Goal: Information Seeking & Learning: Check status

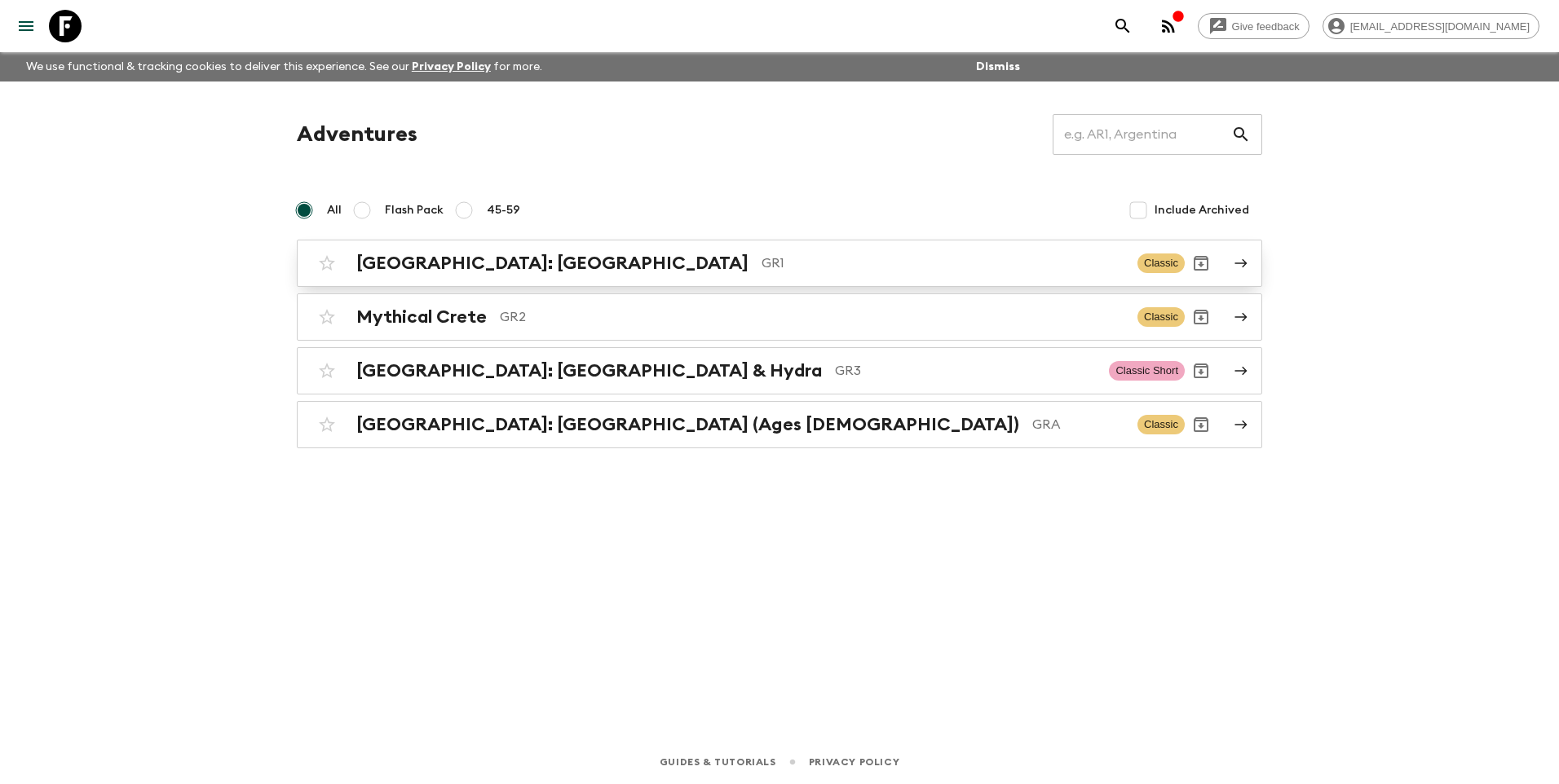
click at [395, 269] on h2 "[GEOGRAPHIC_DATA]: [GEOGRAPHIC_DATA]" at bounding box center [553, 263] width 392 height 22
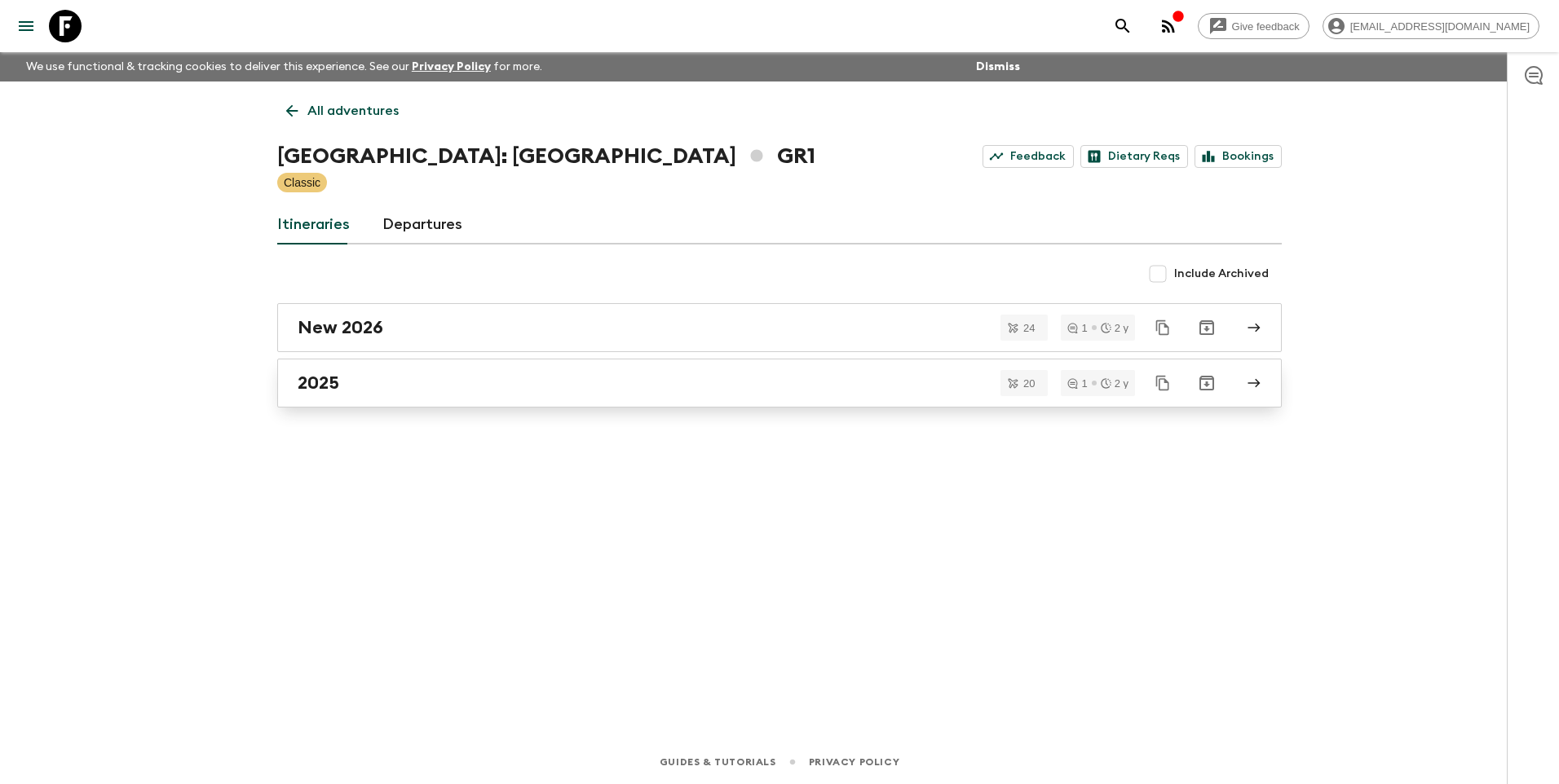
click at [318, 390] on h2 "2025" at bounding box center [319, 383] width 41 height 22
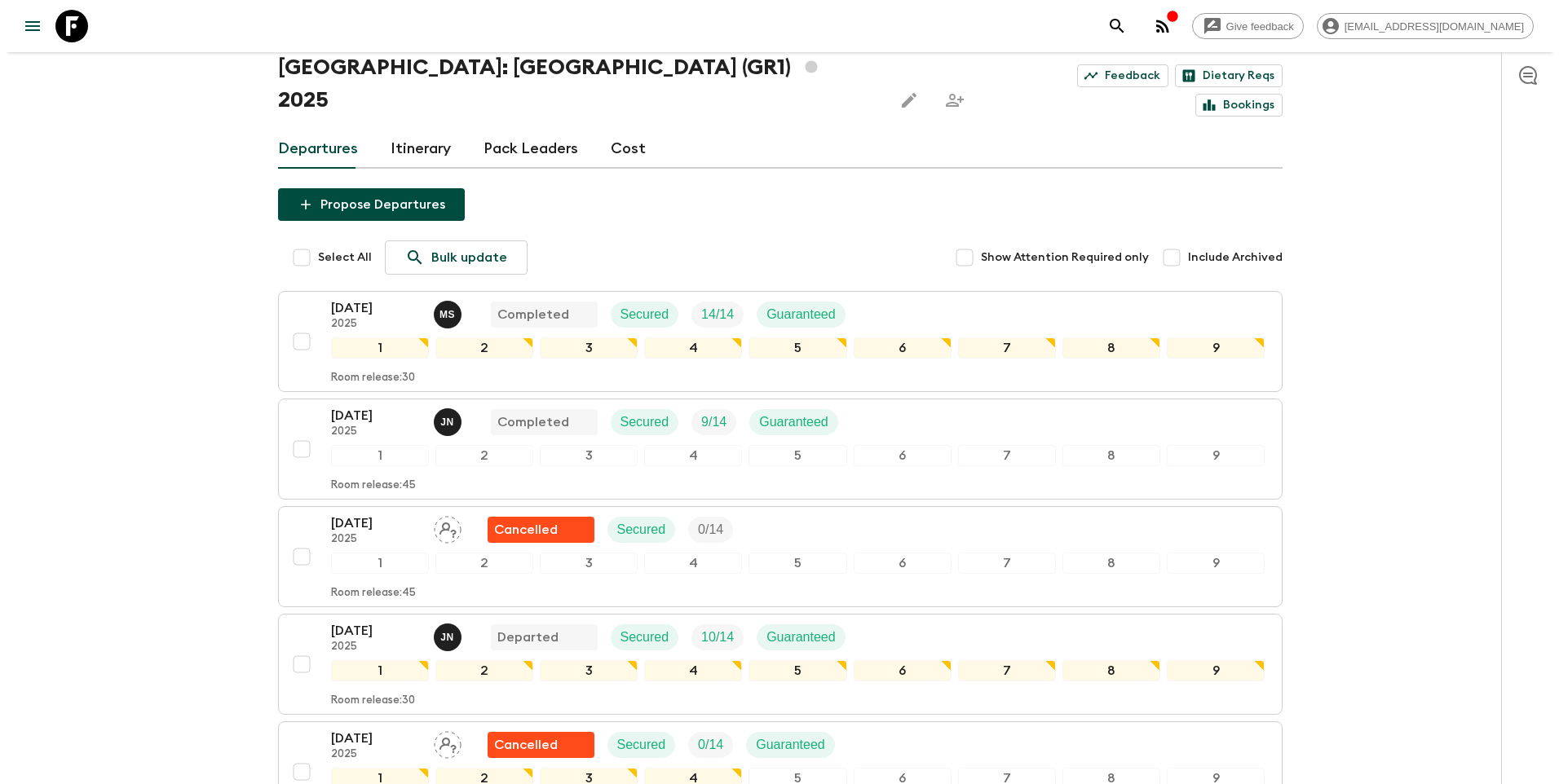
scroll to position [408, 0]
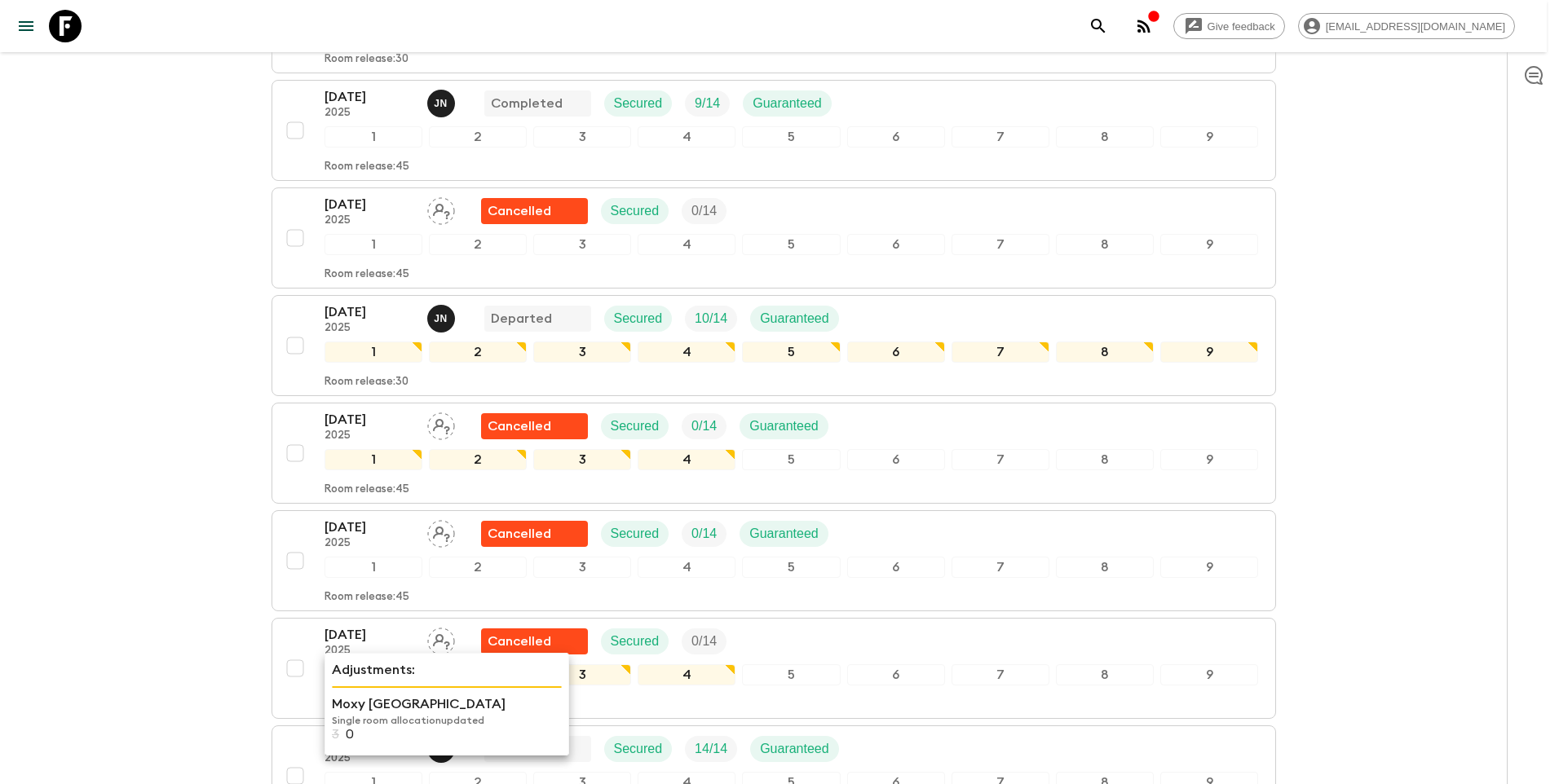
click at [348, 724] on p "Single room allocation updated" at bounding box center [447, 720] width 230 height 13
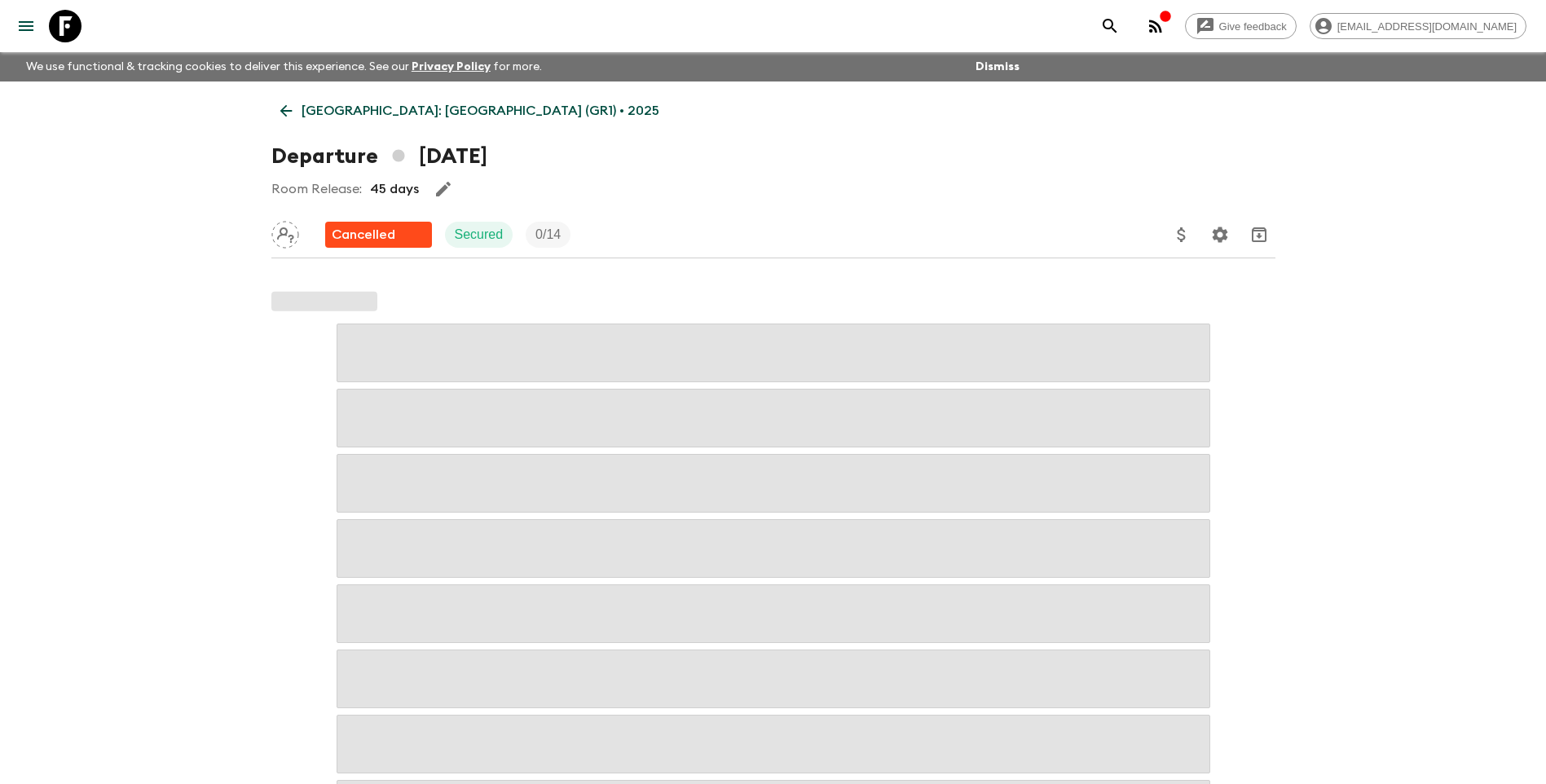
click at [285, 111] on icon at bounding box center [285, 111] width 12 height 12
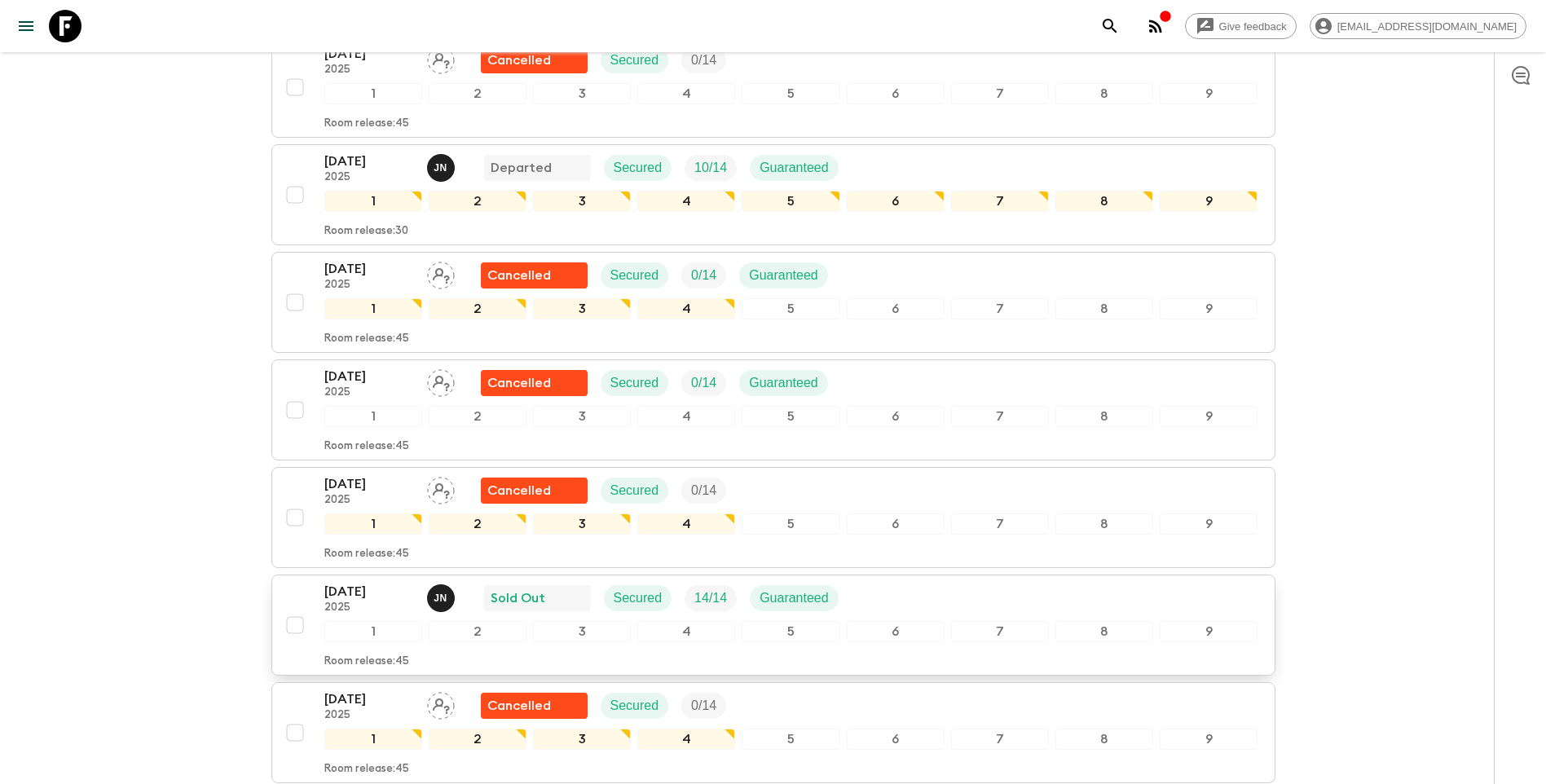
scroll to position [734, 0]
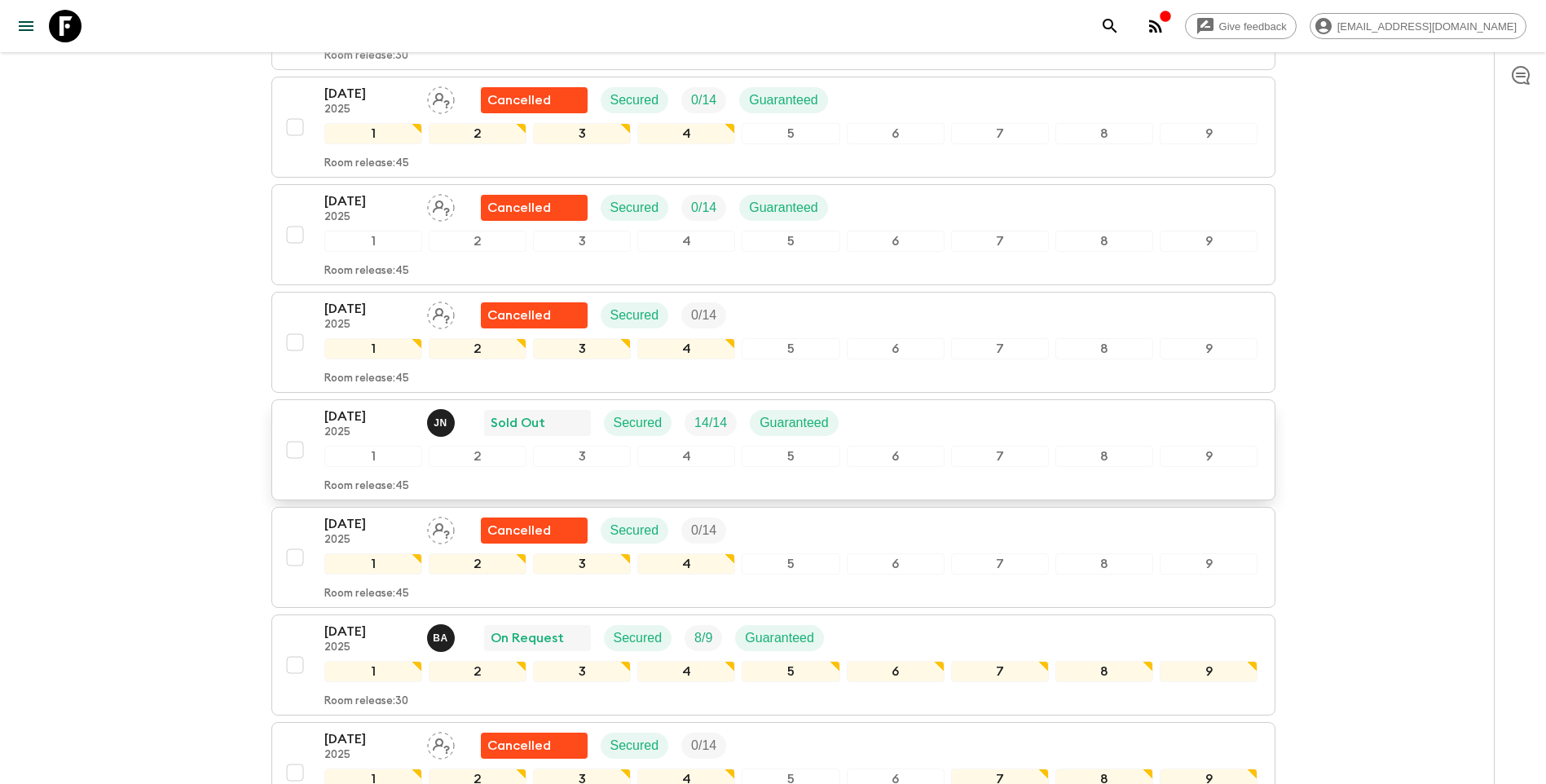
click at [356, 407] on p "[DATE]" at bounding box center [369, 417] width 89 height 20
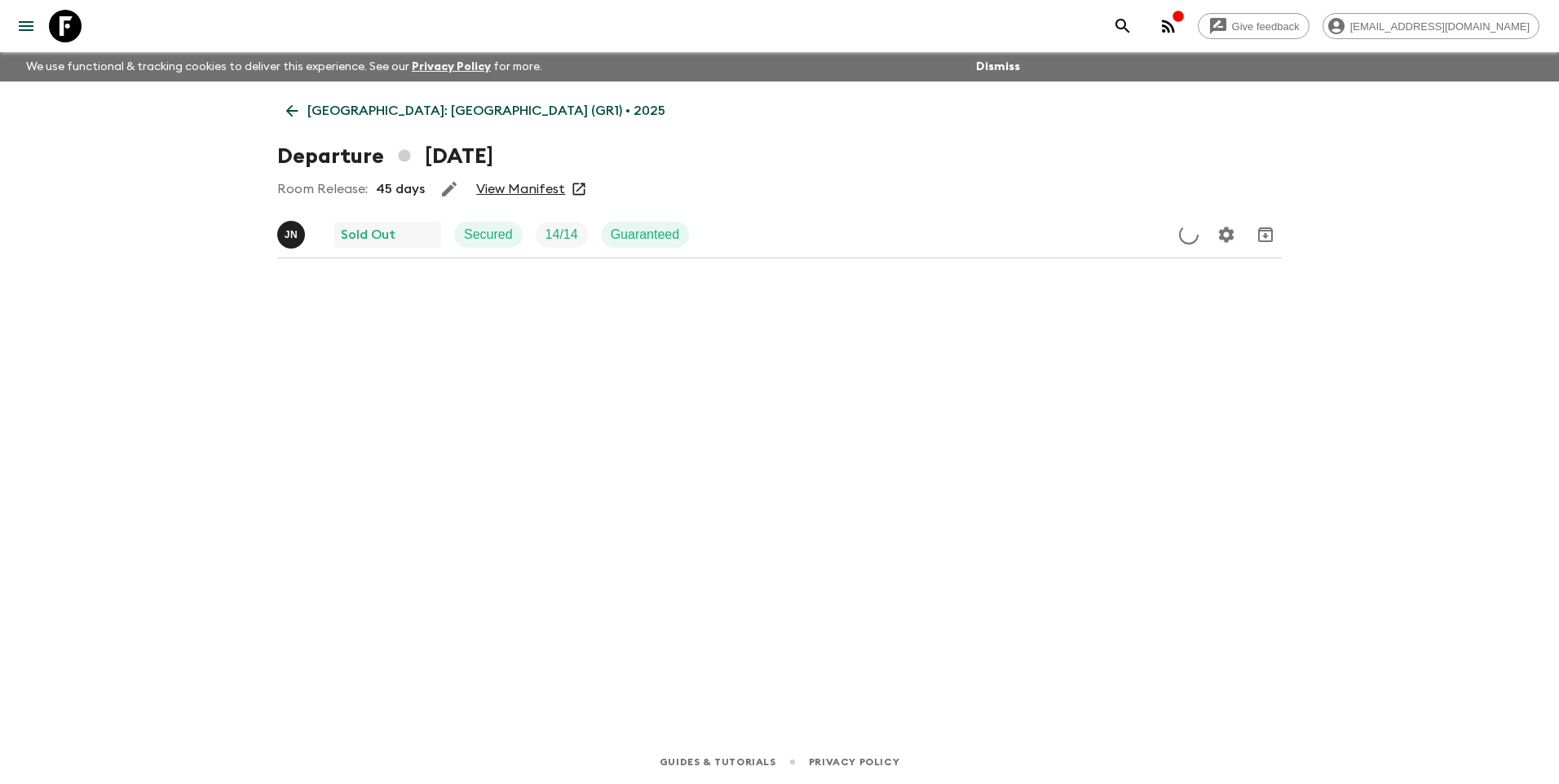
click at [523, 192] on link "View Manifest" at bounding box center [520, 189] width 89 height 17
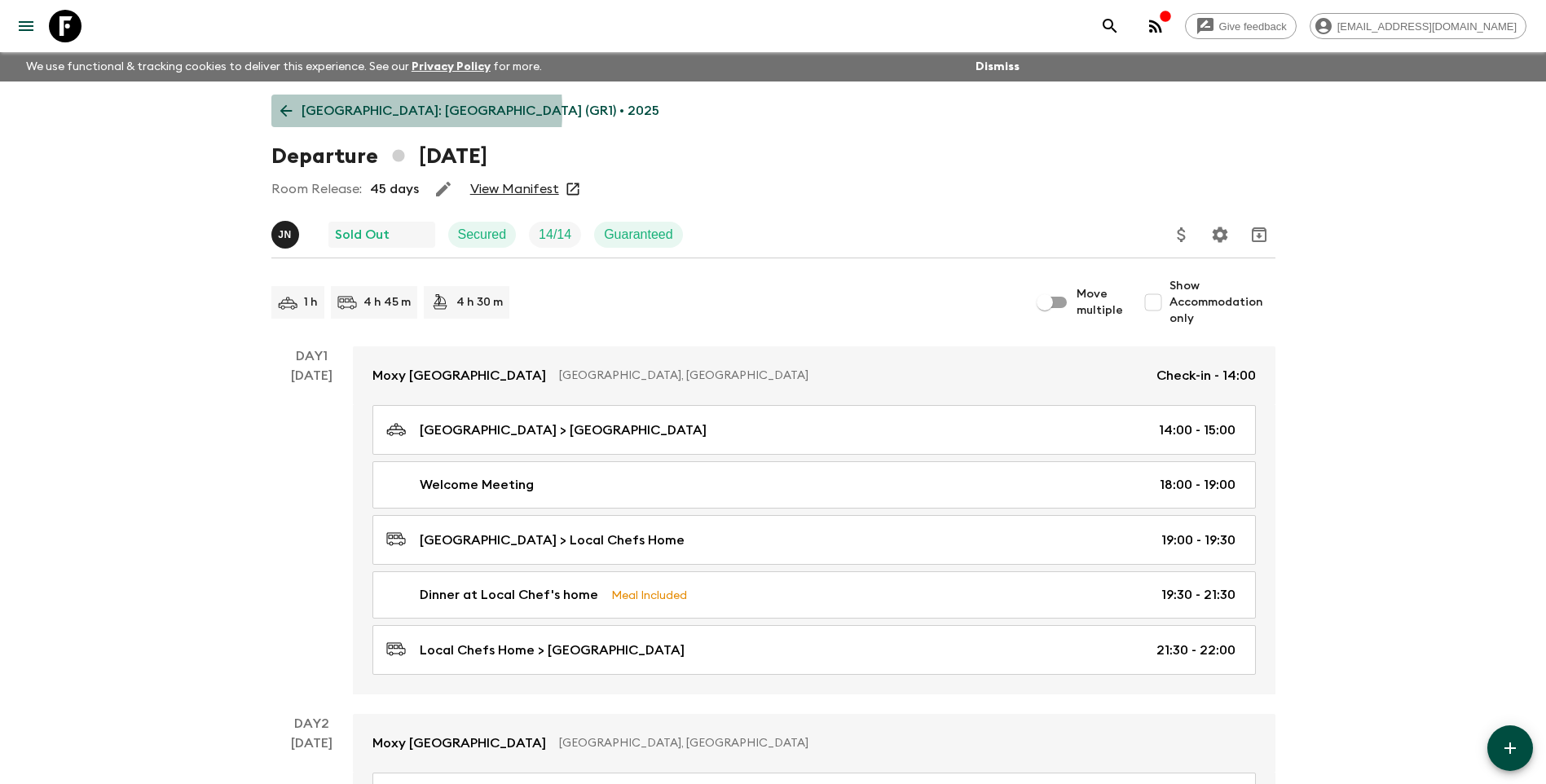
click at [342, 111] on p "[GEOGRAPHIC_DATA]: [GEOGRAPHIC_DATA] (GR1) • 2025" at bounding box center [481, 111] width 358 height 20
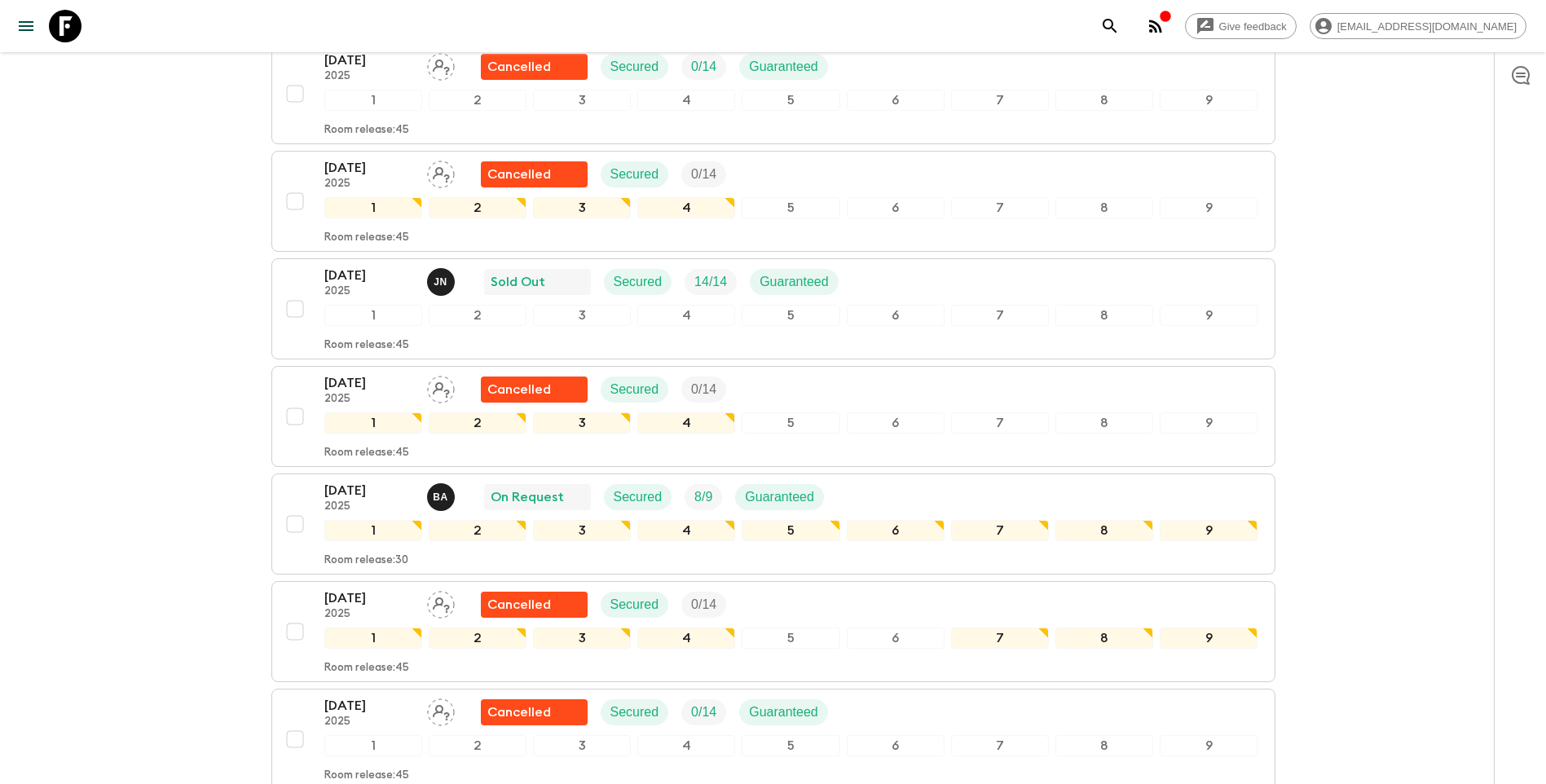
scroll to position [896, 0]
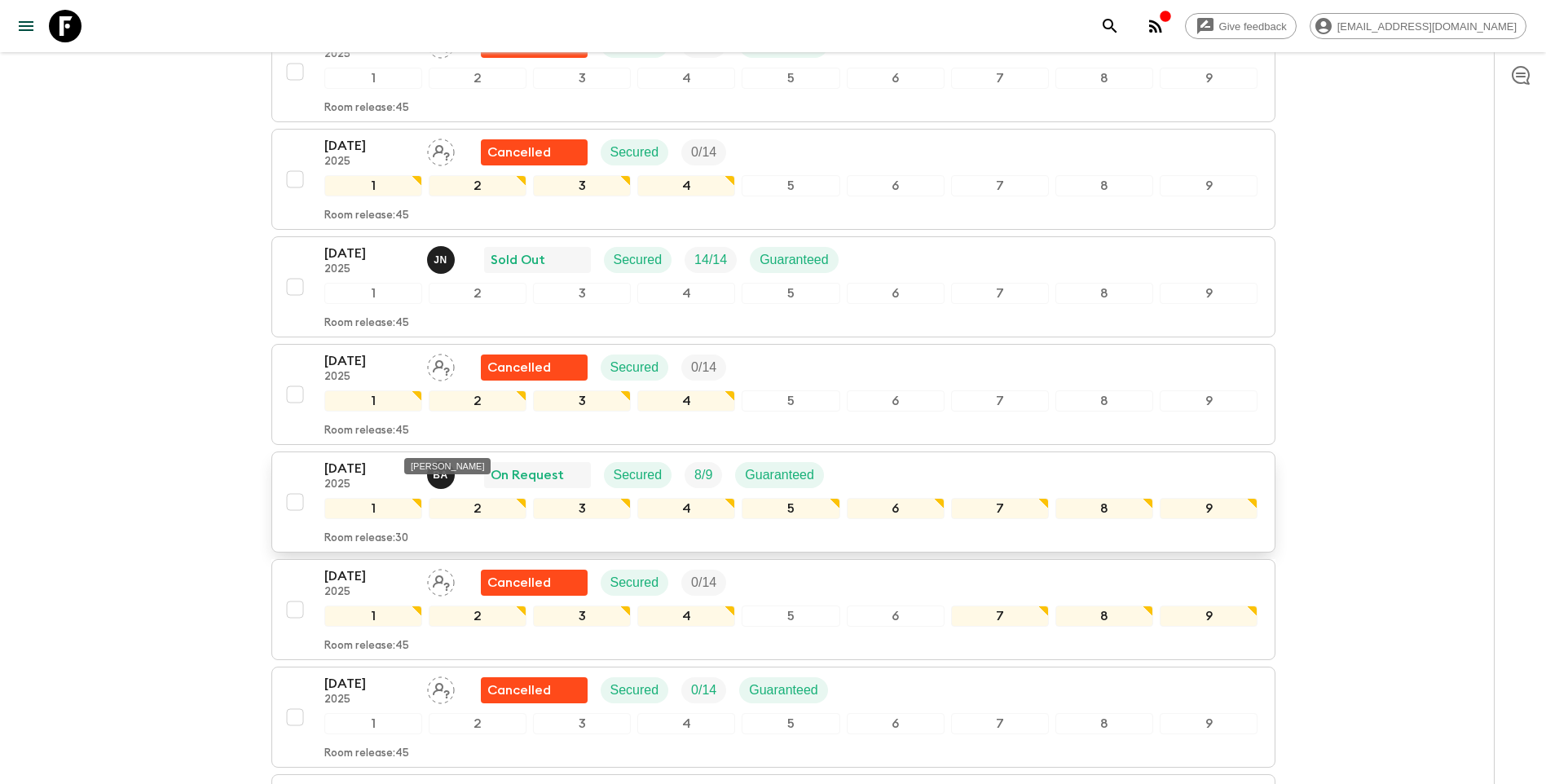
click at [344, 459] on p "[DATE]" at bounding box center [369, 469] width 89 height 20
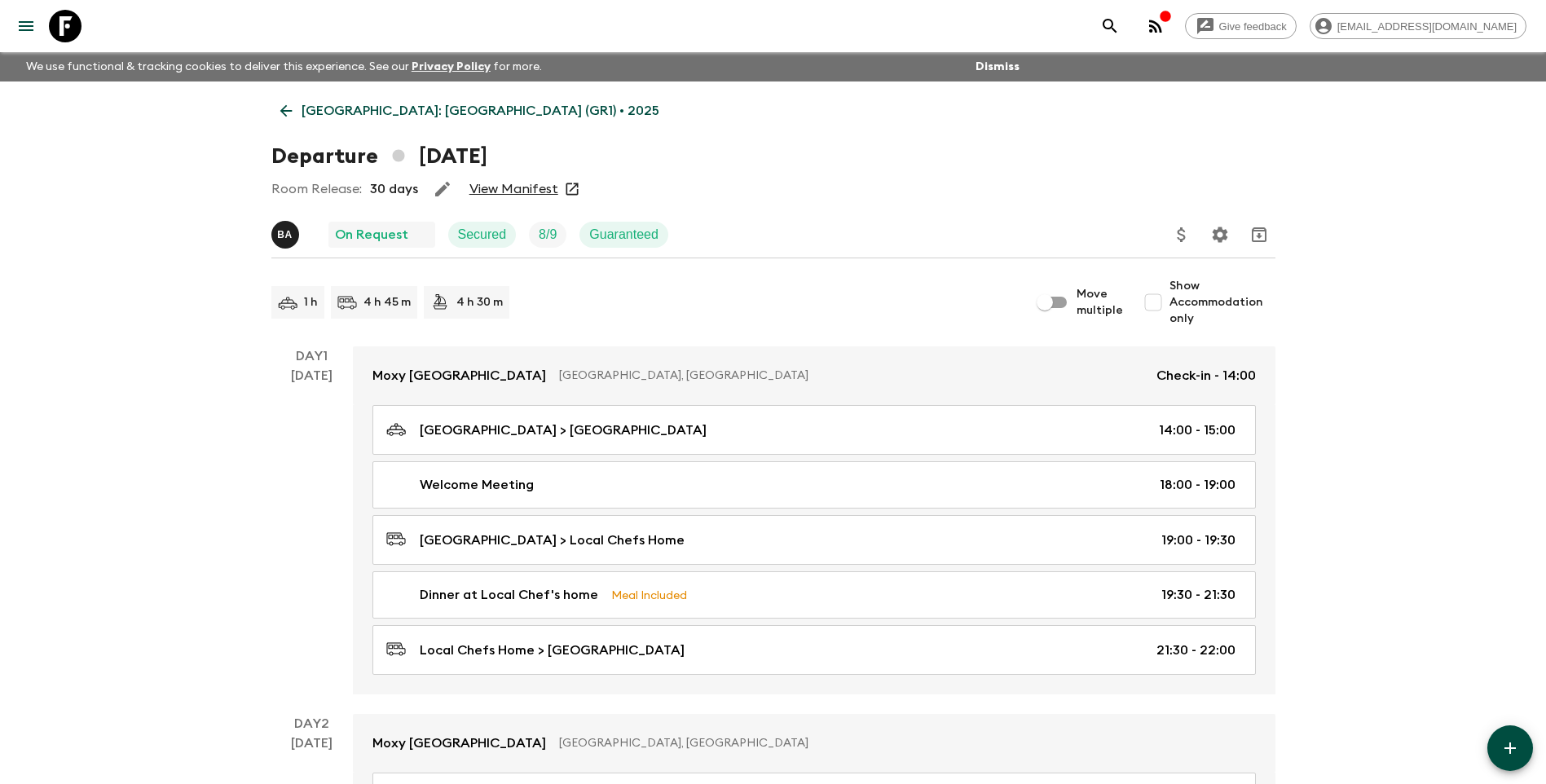
click at [494, 191] on link "View Manifest" at bounding box center [514, 189] width 89 height 17
